Goal: Navigation & Orientation: Understand site structure

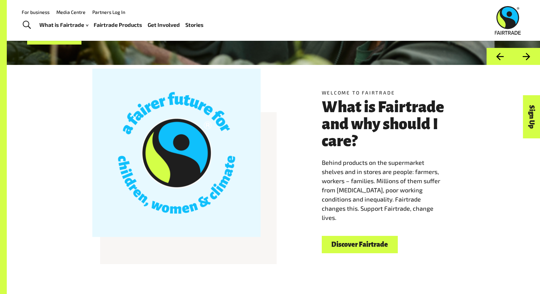
scroll to position [136, 0]
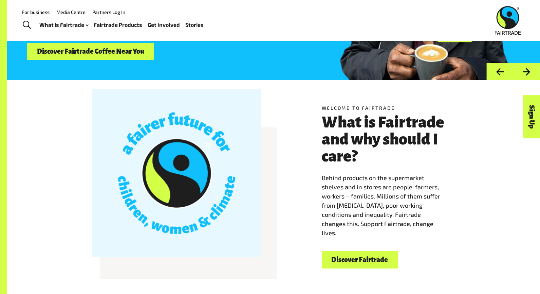
click at [164, 160] on div at bounding box center [176, 173] width 168 height 168
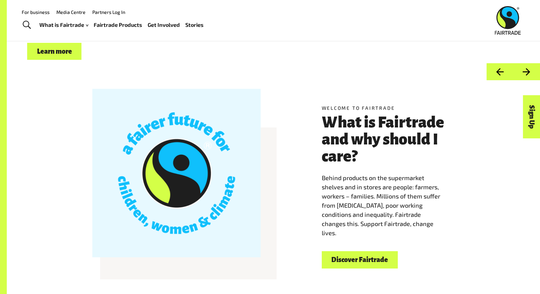
drag, startPoint x: 164, startPoint y: 160, endPoint x: 63, endPoint y: 178, distance: 102.0
click at [63, 178] on div "Welcome to Fairtrade What is Fairtrade and why should I care? Behind products o…" at bounding box center [273, 186] width 423 height 168
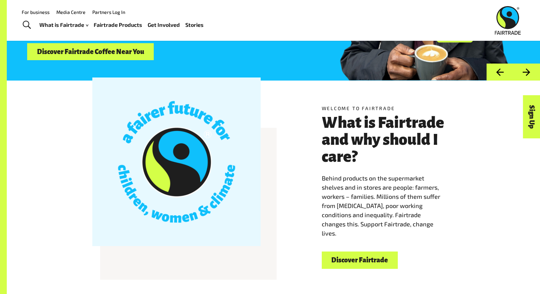
scroll to position [0, 0]
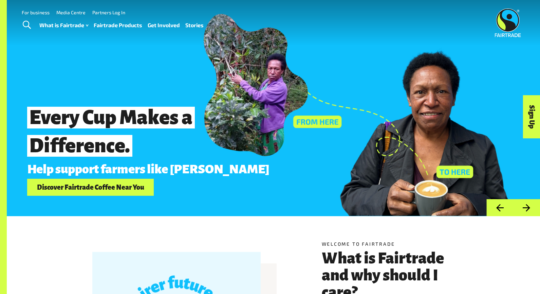
click at [75, 10] on link "Media Centre" at bounding box center [70, 13] width 29 height 6
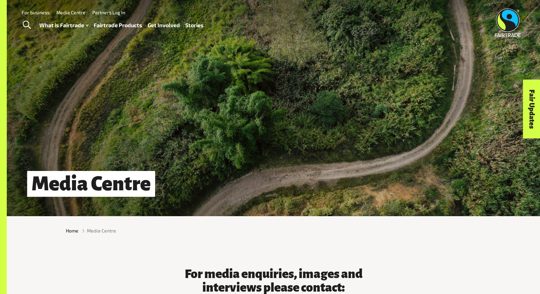
click at [35, 11] on link "For business" at bounding box center [36, 13] width 28 height 6
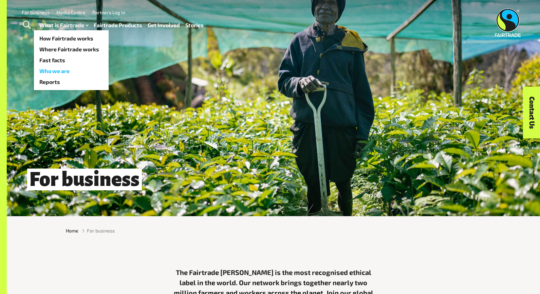
click at [55, 72] on link "Who we are" at bounding box center [71, 70] width 75 height 11
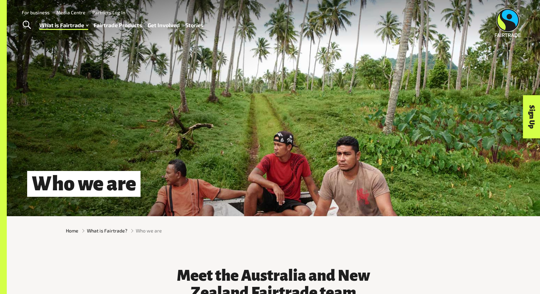
click at [511, 23] on img at bounding box center [508, 22] width 26 height 29
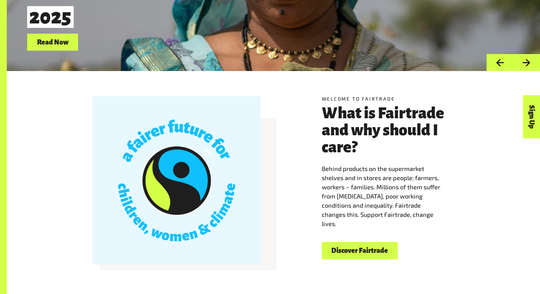
scroll to position [170, 0]
